Goal: Task Accomplishment & Management: Use online tool/utility

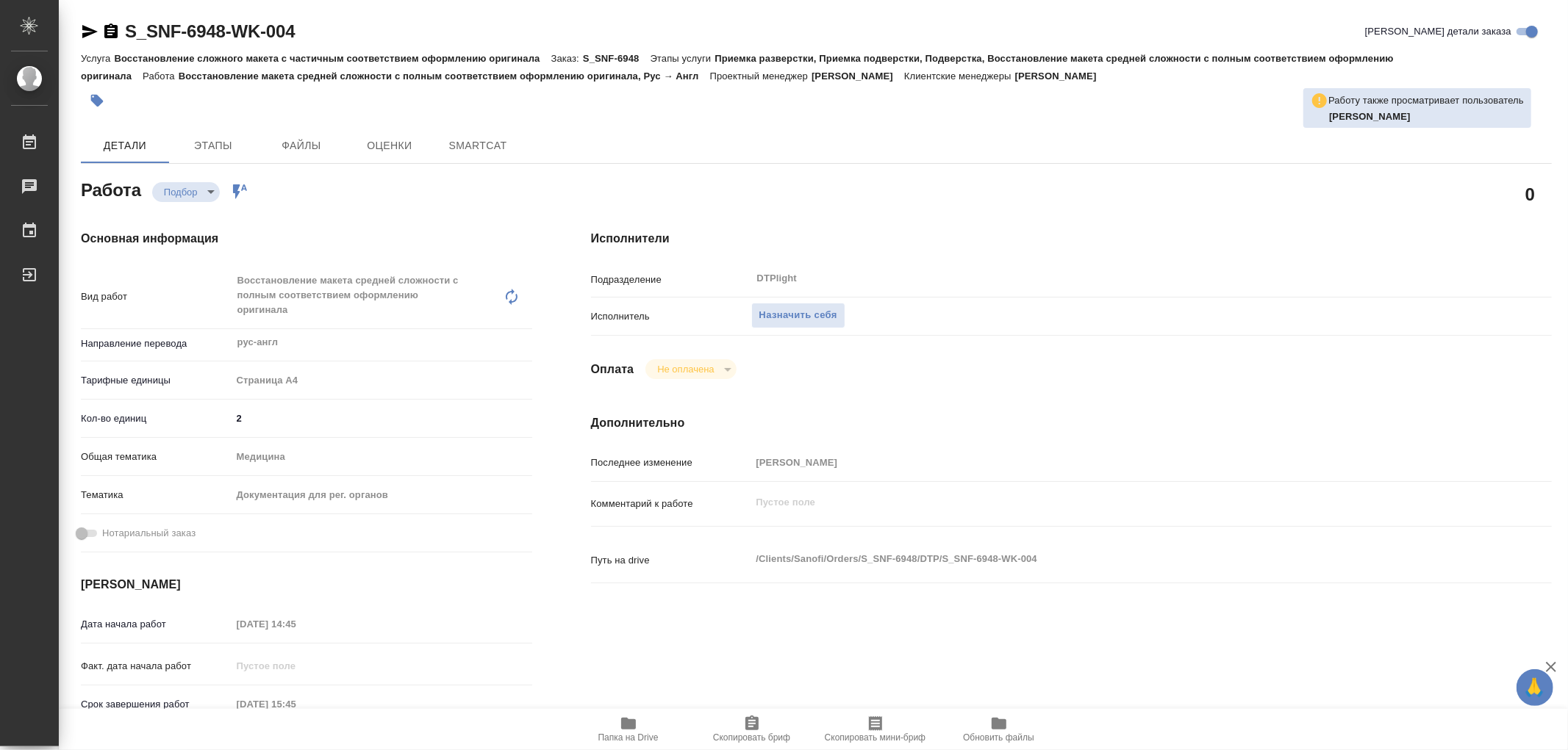
type textarea "x"
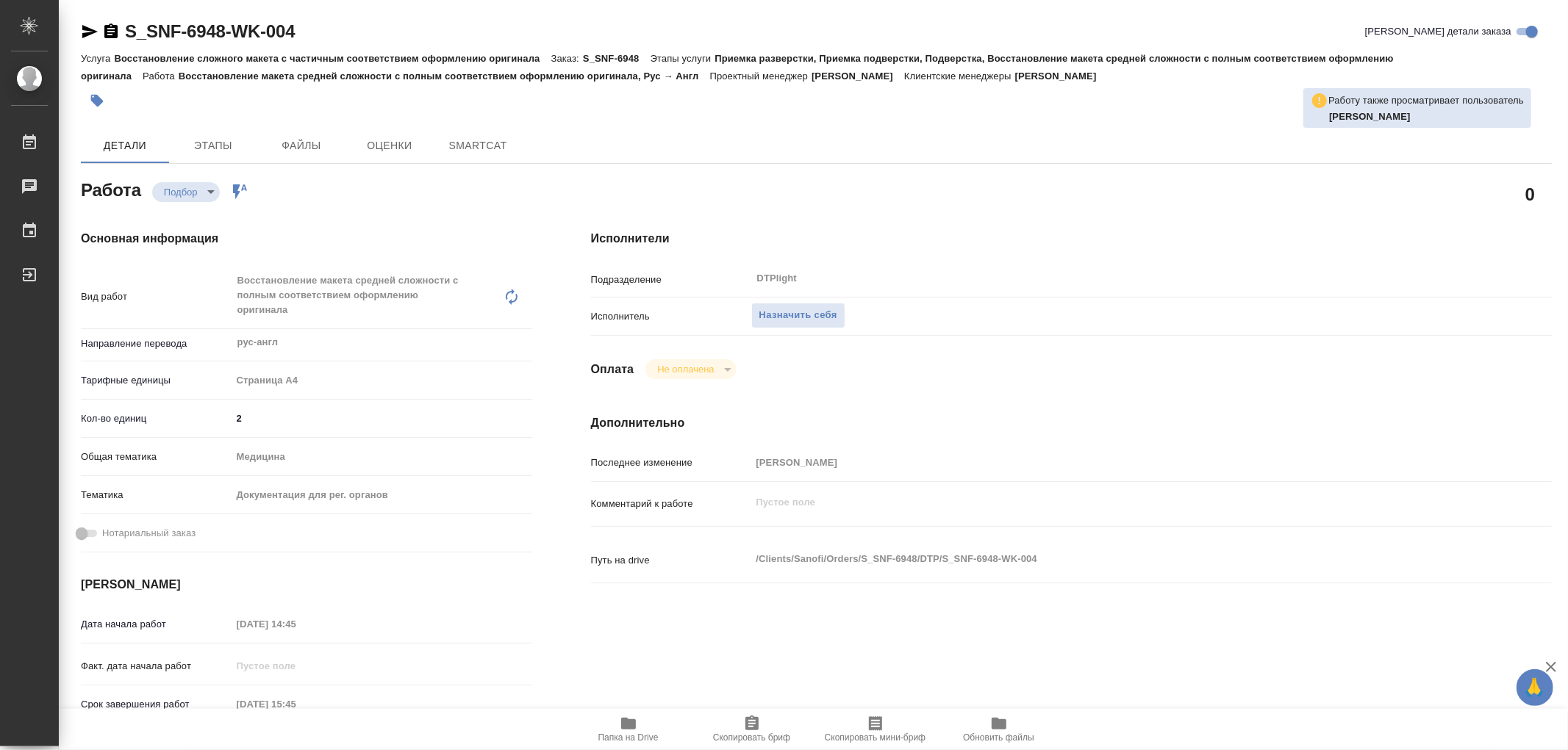
type textarea "x"
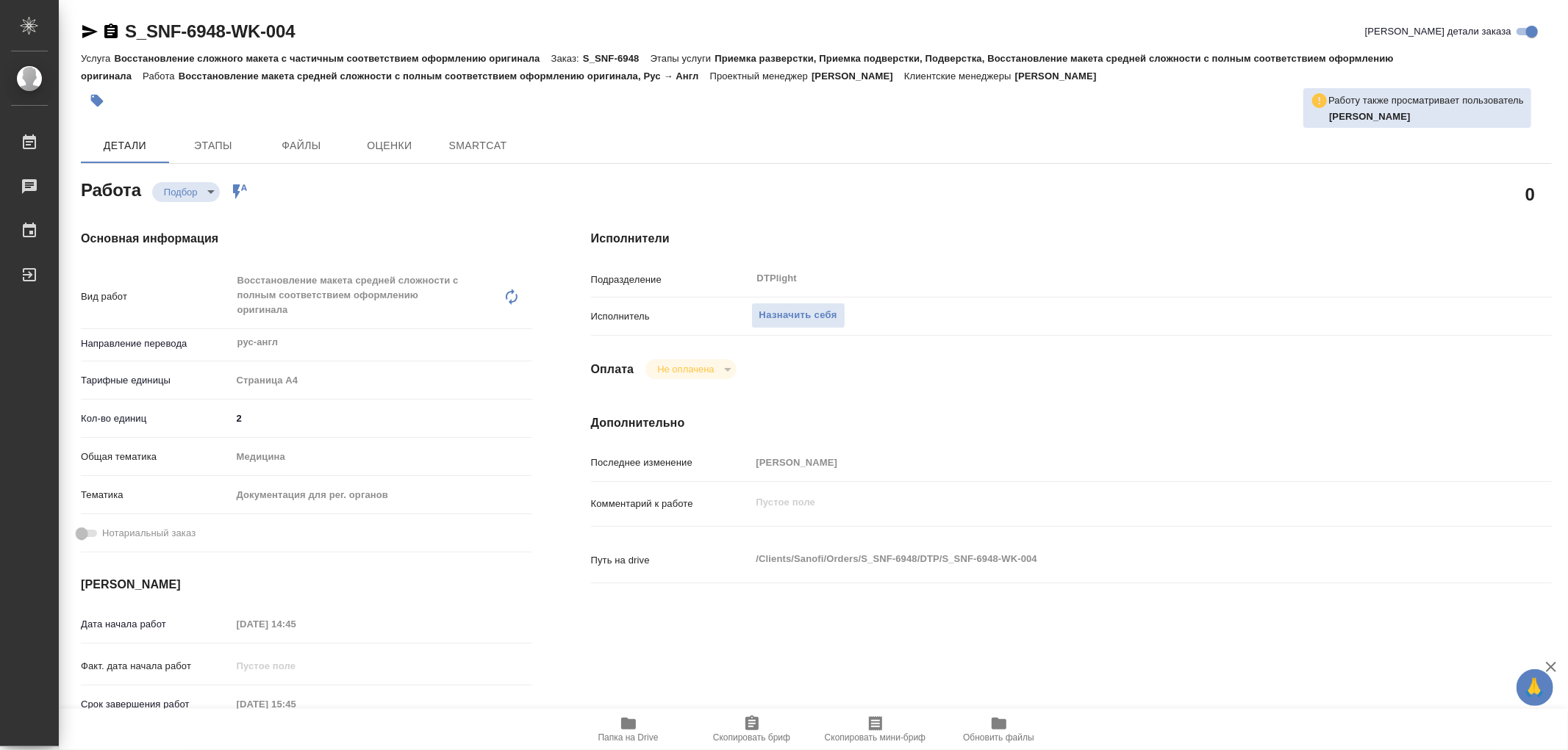
type textarea "x"
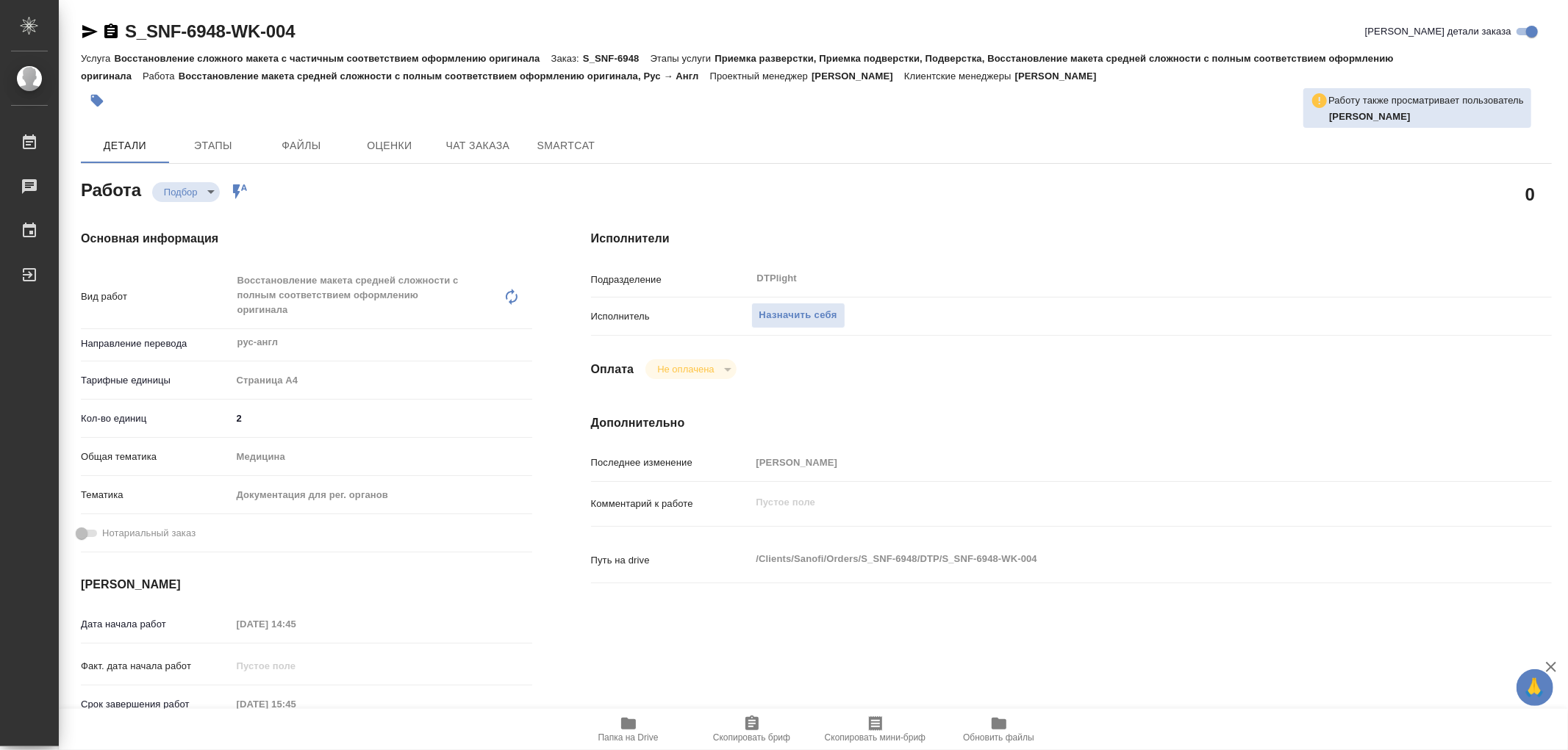
click at [618, 721] on span "Папка на Drive" at bounding box center [628, 728] width 106 height 28
type textarea "x"
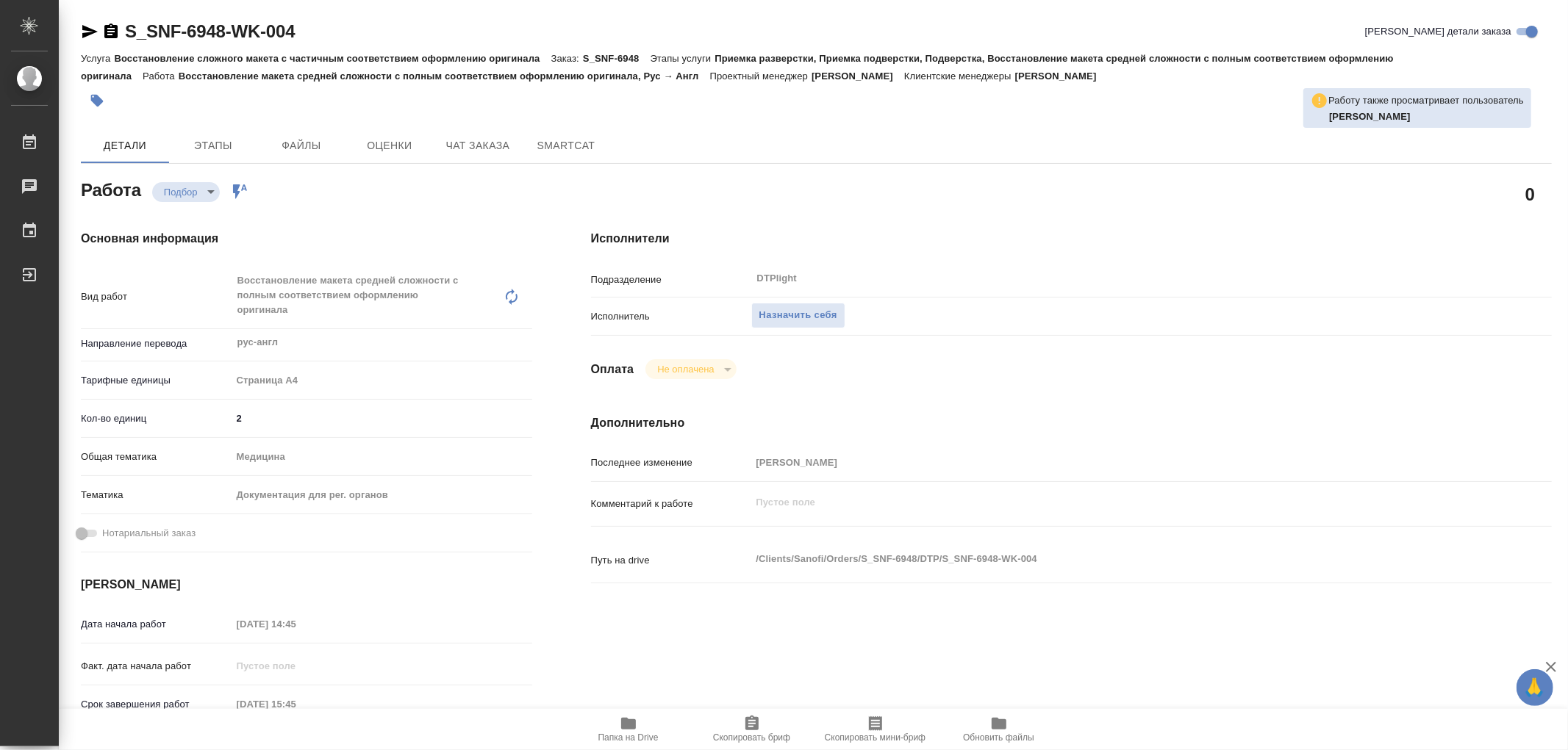
type textarea "x"
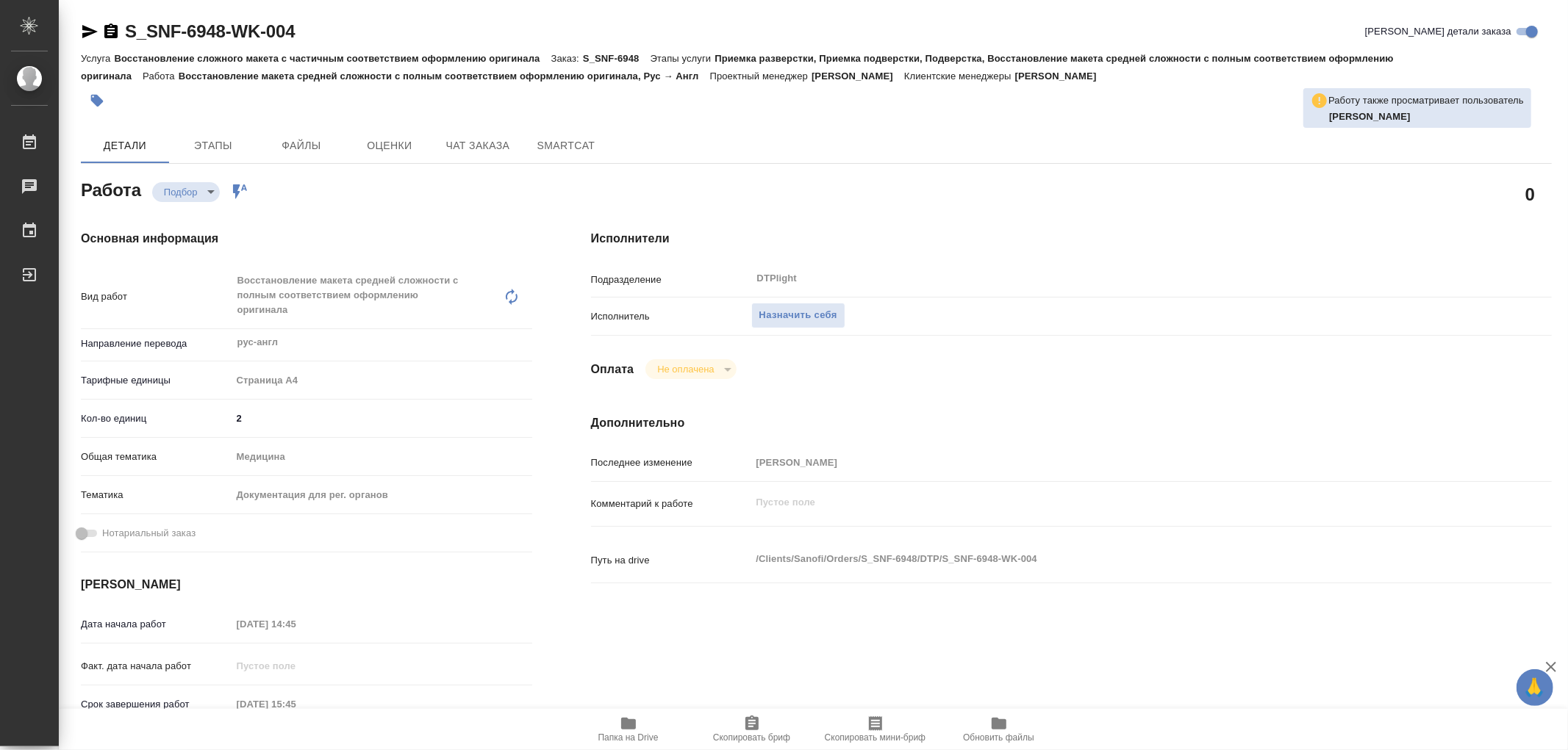
type textarea "x"
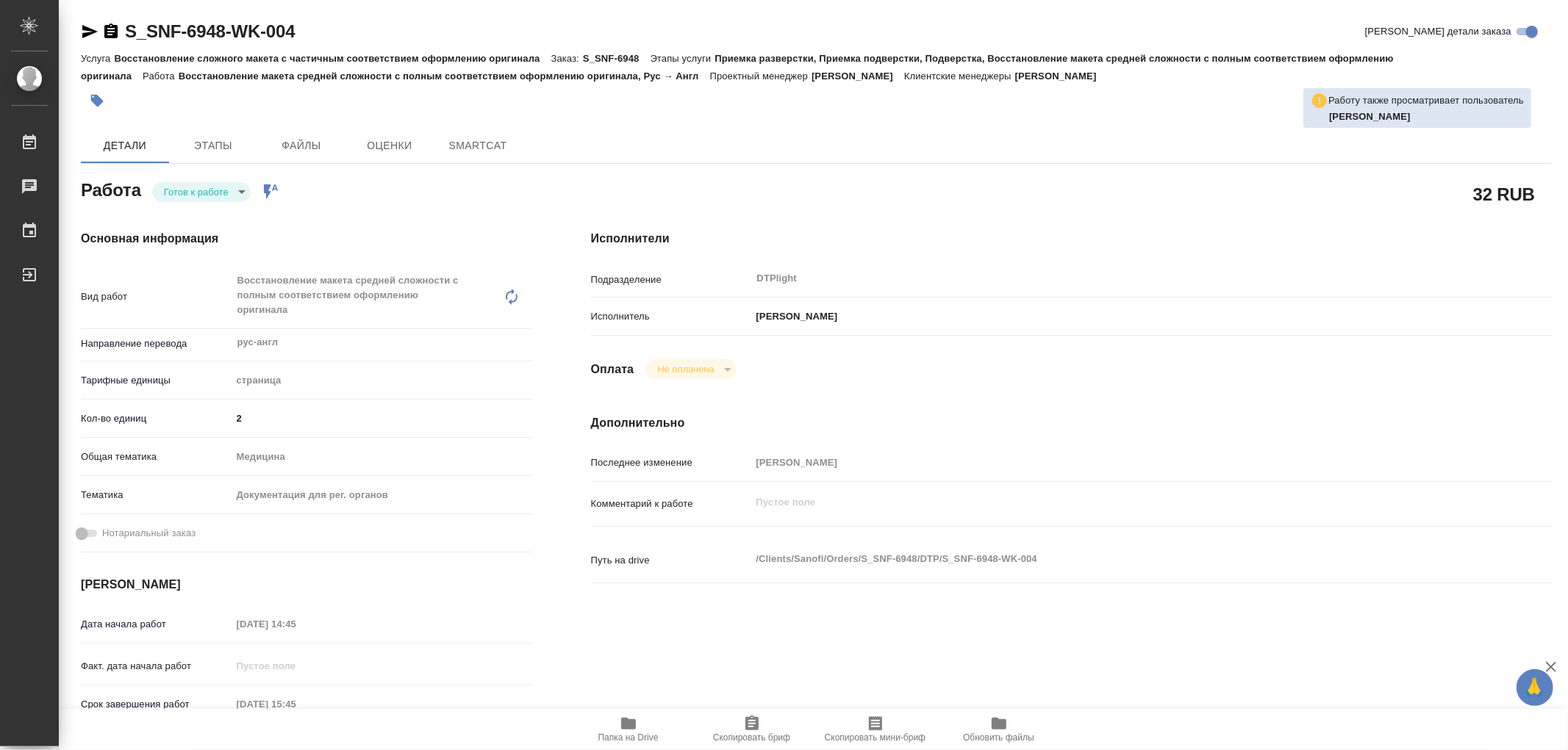
type textarea "x"
